Goal: Task Accomplishment & Management: Manage account settings

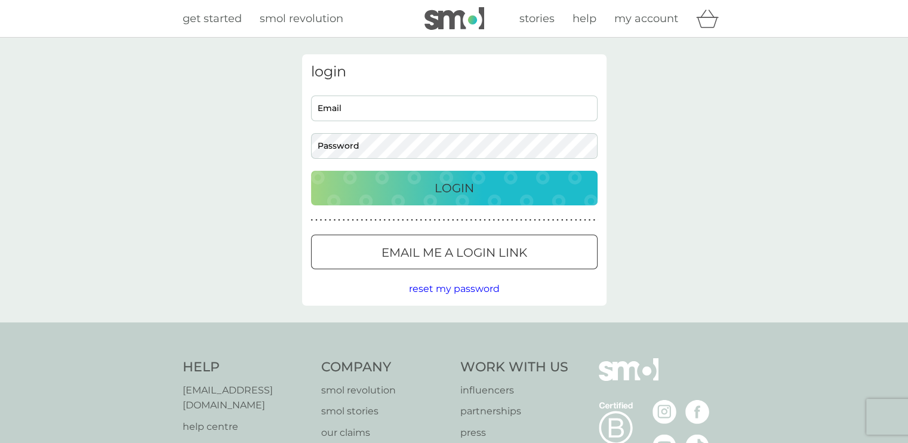
type input "sensibility1976@yahoo.co.uk"
click at [472, 184] on p "Login" at bounding box center [454, 188] width 39 height 19
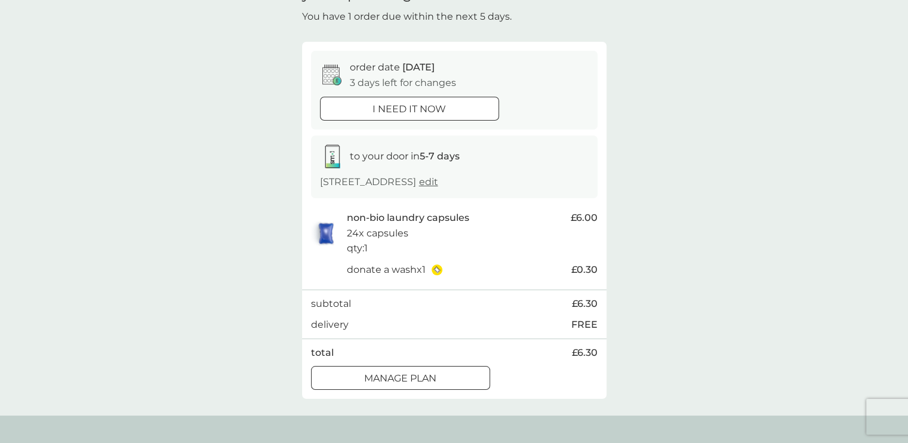
scroll to position [72, 0]
click at [419, 368] on p "Manage plan" at bounding box center [400, 376] width 72 height 16
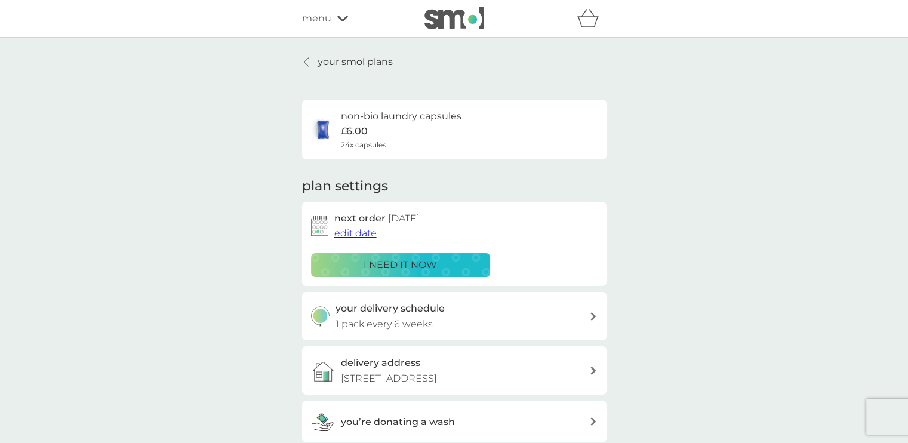
click at [361, 233] on span "edit date" at bounding box center [355, 232] width 42 height 11
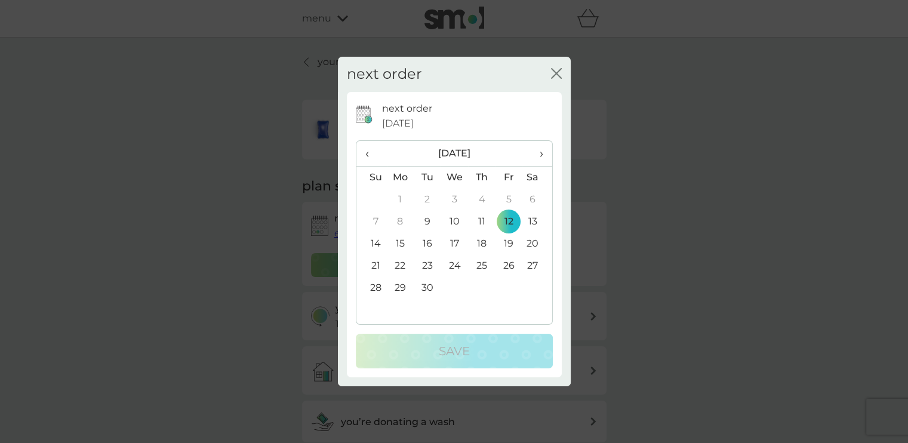
click at [542, 156] on span "›" at bounding box center [537, 153] width 12 height 25
click at [509, 199] on td "3" at bounding box center [508, 200] width 27 height 22
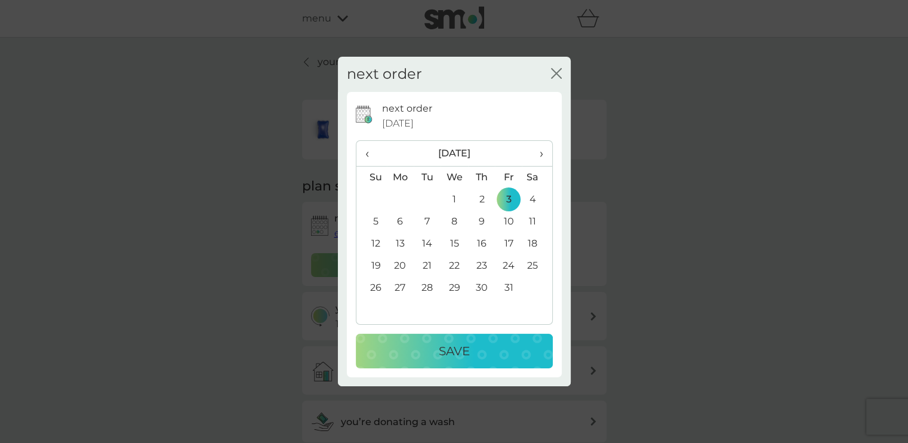
click at [463, 349] on p "Save" at bounding box center [454, 350] width 31 height 19
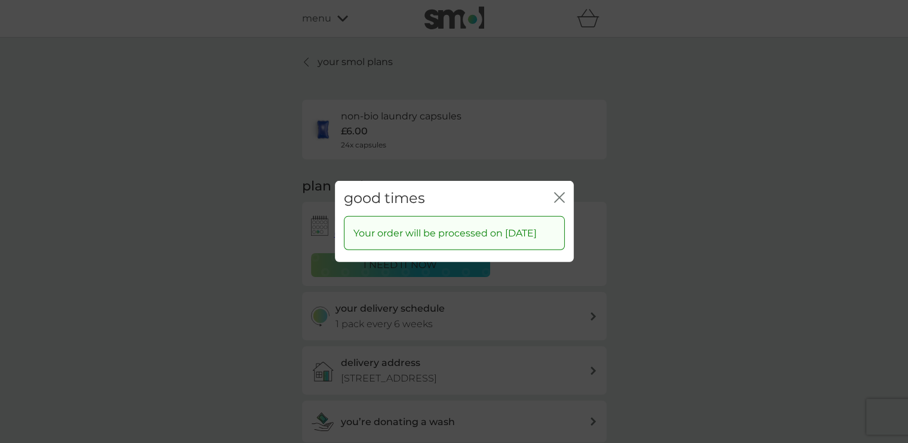
click at [561, 192] on icon "close" at bounding box center [559, 197] width 11 height 11
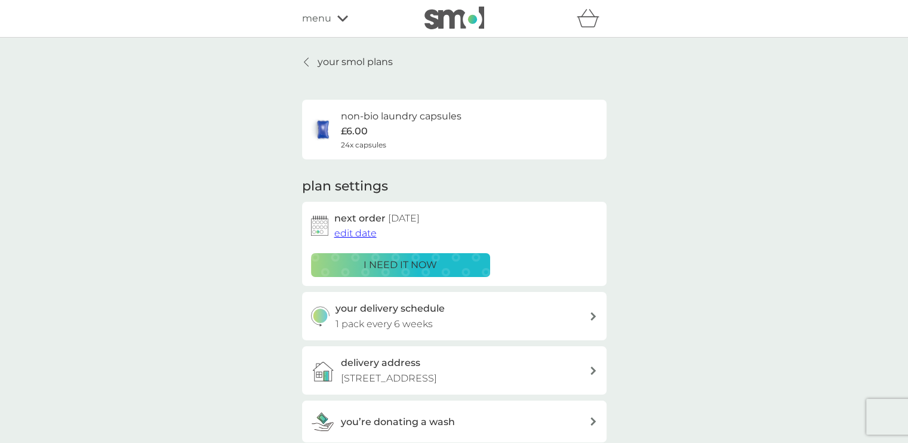
click at [341, 19] on icon at bounding box center [342, 19] width 11 height 6
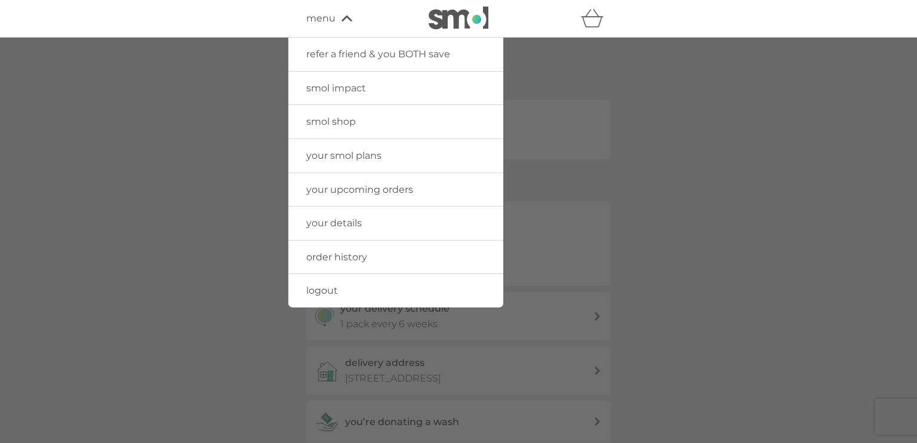
click at [318, 285] on span "logout" at bounding box center [322, 290] width 32 height 11
